Goal: Task Accomplishment & Management: Use online tool/utility

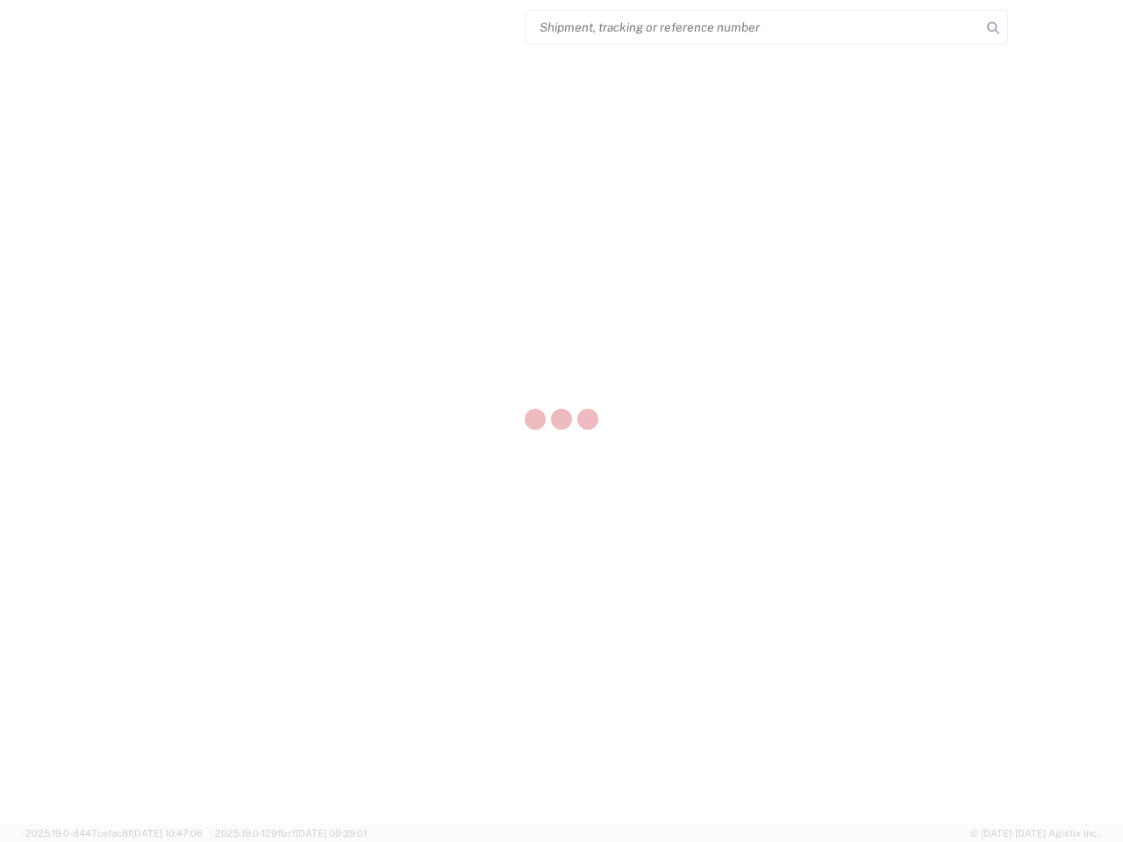
select select "US"
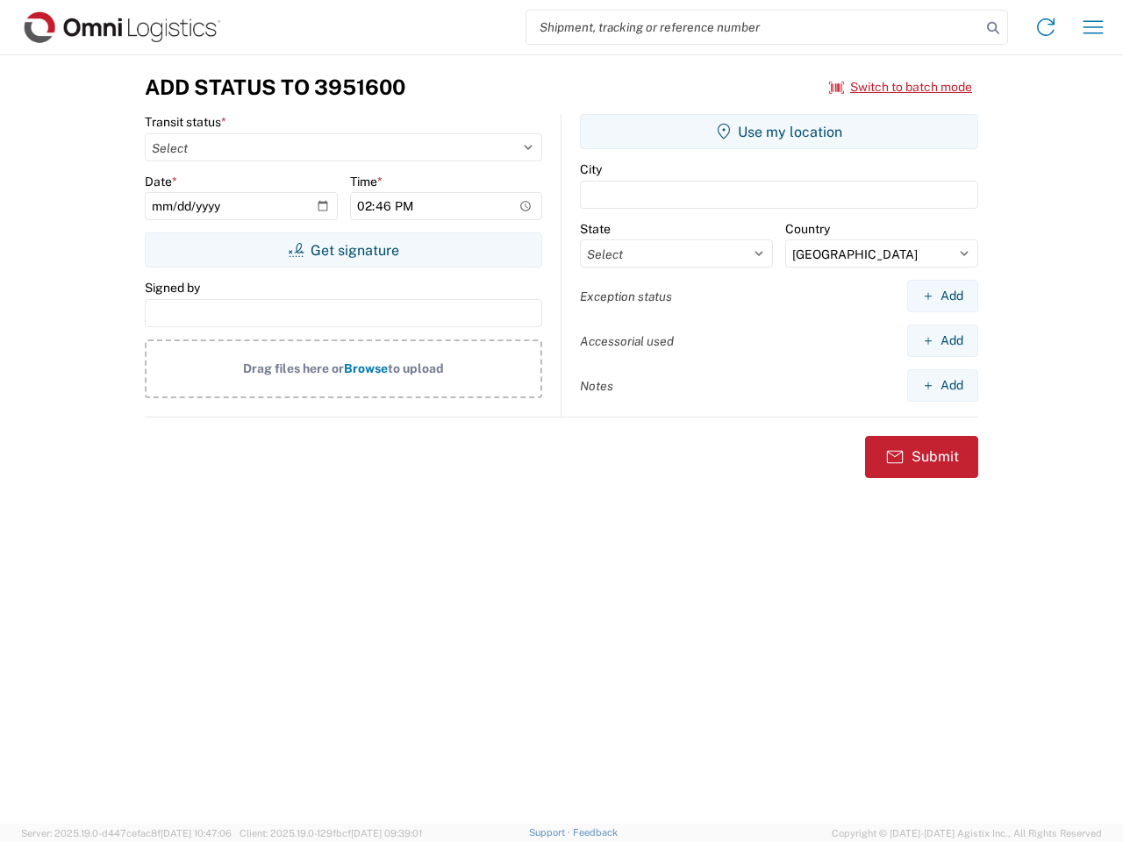
click at [754, 27] on input "search" at bounding box center [754, 27] width 455 height 33
click at [993, 28] on icon at bounding box center [993, 28] width 25 height 25
click at [1046, 27] on icon at bounding box center [1046, 27] width 28 height 28
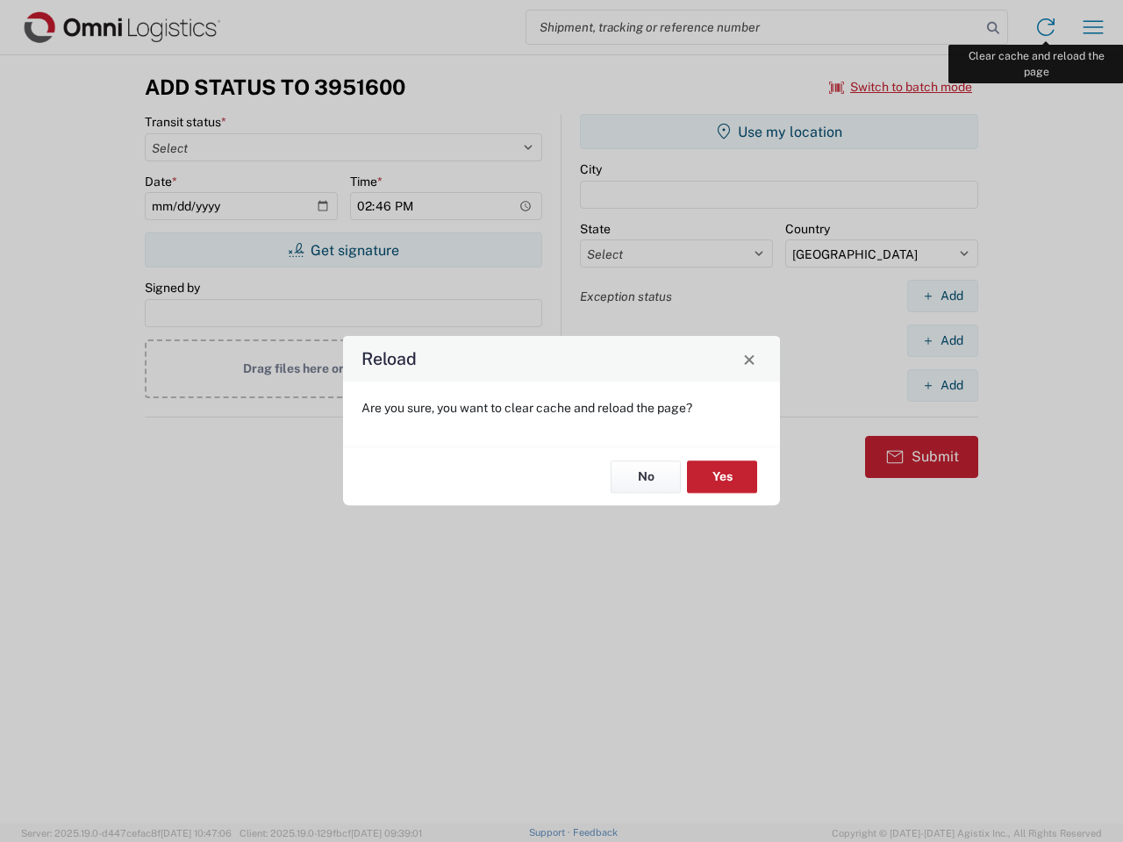
click at [1093, 27] on div "Reload Are you sure, you want to clear cache and reload the page? No Yes" at bounding box center [561, 421] width 1123 height 842
click at [901, 87] on div "Reload Are you sure, you want to clear cache and reload the page? No Yes" at bounding box center [561, 421] width 1123 height 842
click at [343, 250] on div "Reload Are you sure, you want to clear cache and reload the page? No Yes" at bounding box center [561, 421] width 1123 height 842
click at [779, 132] on div "Reload Are you sure, you want to clear cache and reload the page? No Yes" at bounding box center [561, 421] width 1123 height 842
click at [942, 296] on div "Reload Are you sure, you want to clear cache and reload the page? No Yes" at bounding box center [561, 421] width 1123 height 842
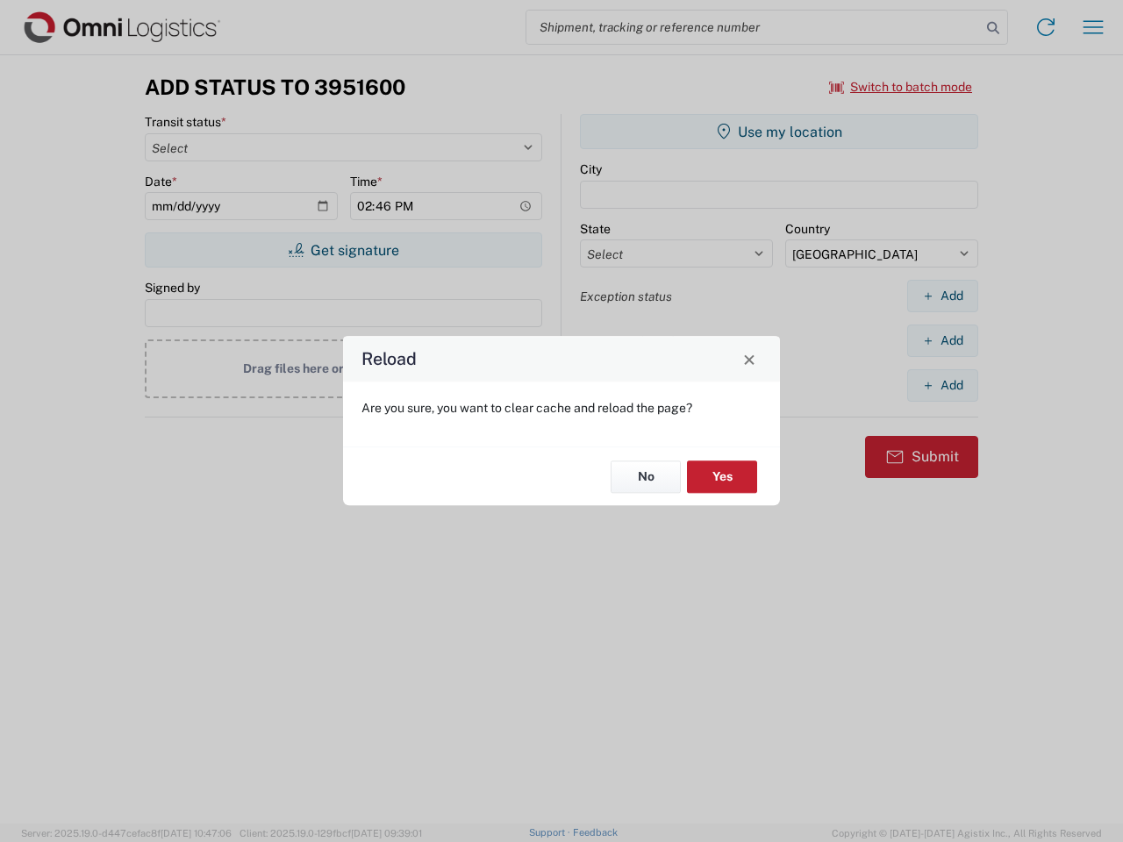
click at [942, 340] on div "Reload Are you sure, you want to clear cache and reload the page? No Yes" at bounding box center [561, 421] width 1123 height 842
click at [942, 385] on div "Reload Are you sure, you want to clear cache and reload the page? No Yes" at bounding box center [561, 421] width 1123 height 842
